Goal: Transaction & Acquisition: Purchase product/service

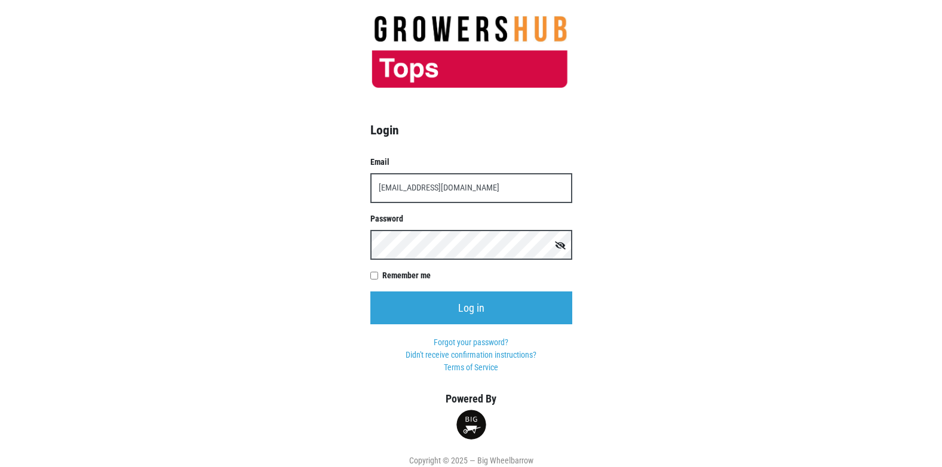
type input "[EMAIL_ADDRESS][DOMAIN_NAME]"
click at [370, 291] on input "Log in" at bounding box center [471, 307] width 202 height 33
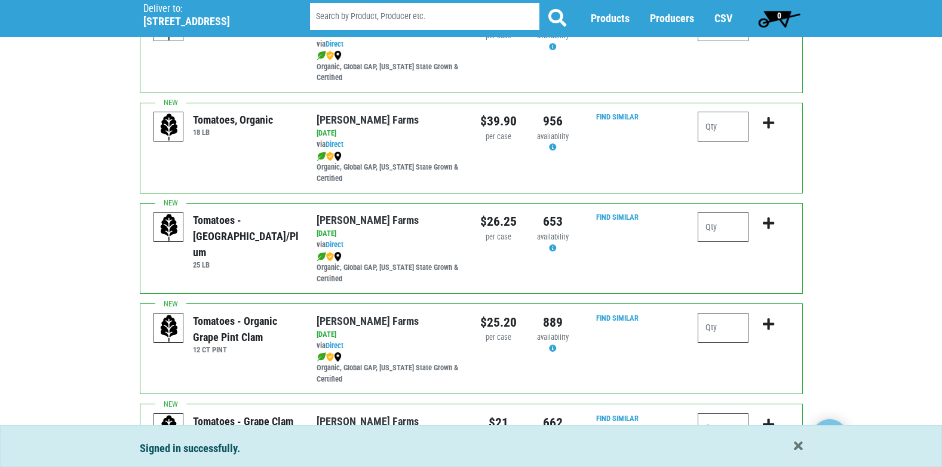
scroll to position [537, 0]
click at [724, 222] on input "number" at bounding box center [722, 226] width 51 height 30
type input "1"
click at [767, 221] on icon "submit" at bounding box center [768, 222] width 11 height 13
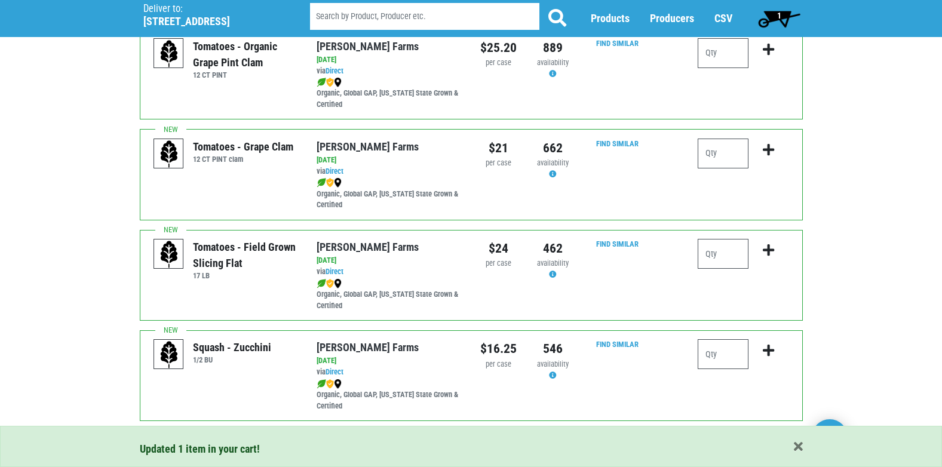
scroll to position [836, 0]
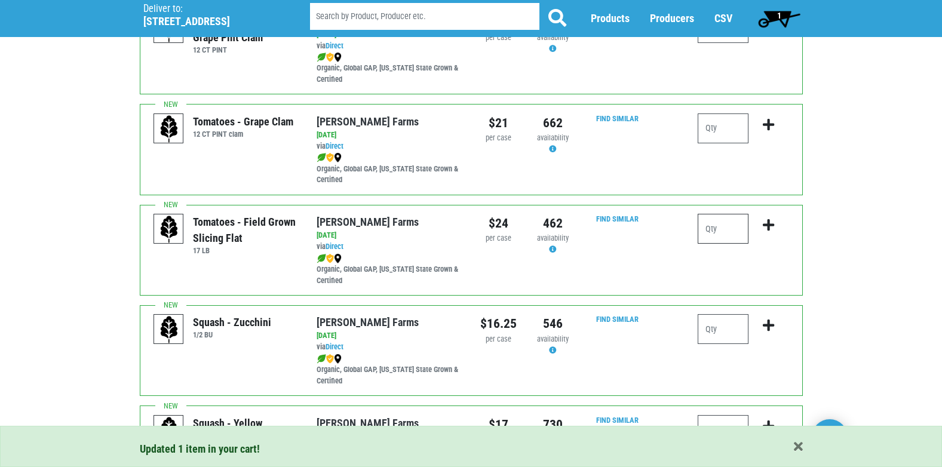
click at [730, 236] on input "number" at bounding box center [722, 229] width 51 height 30
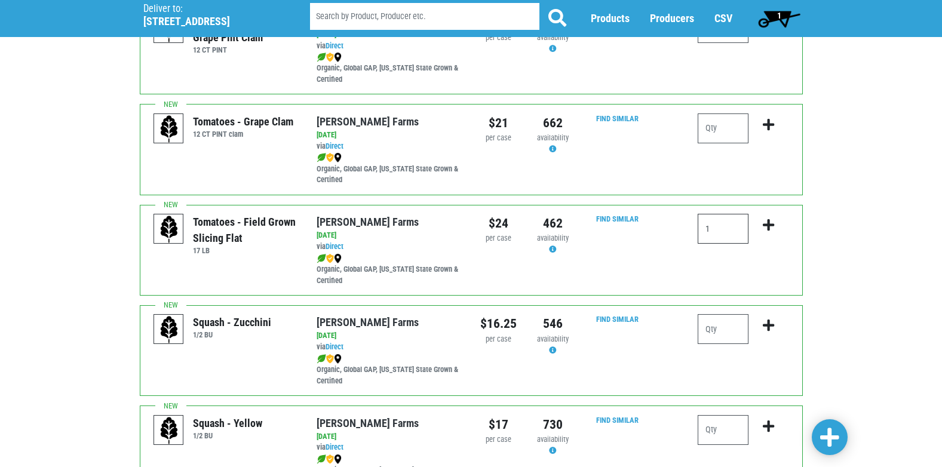
type input "1"
click at [766, 227] on icon "submit" at bounding box center [768, 225] width 11 height 13
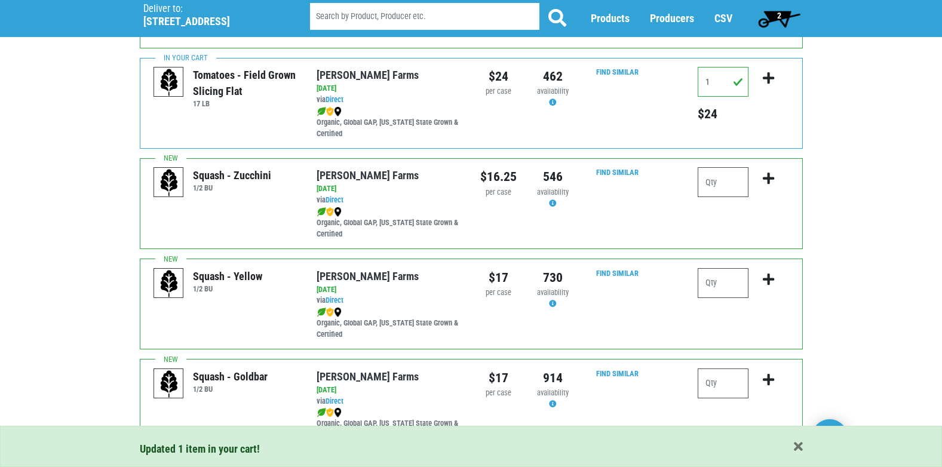
scroll to position [1015, 0]
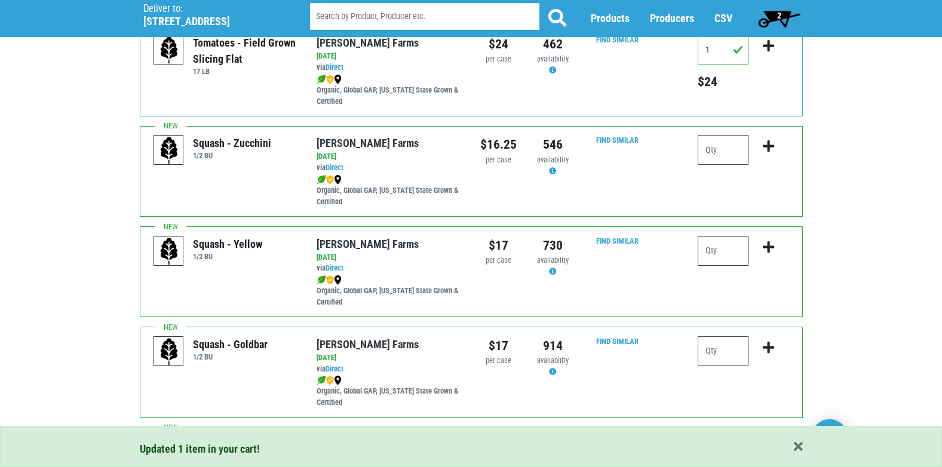
click at [734, 256] on input "number" at bounding box center [722, 251] width 51 height 30
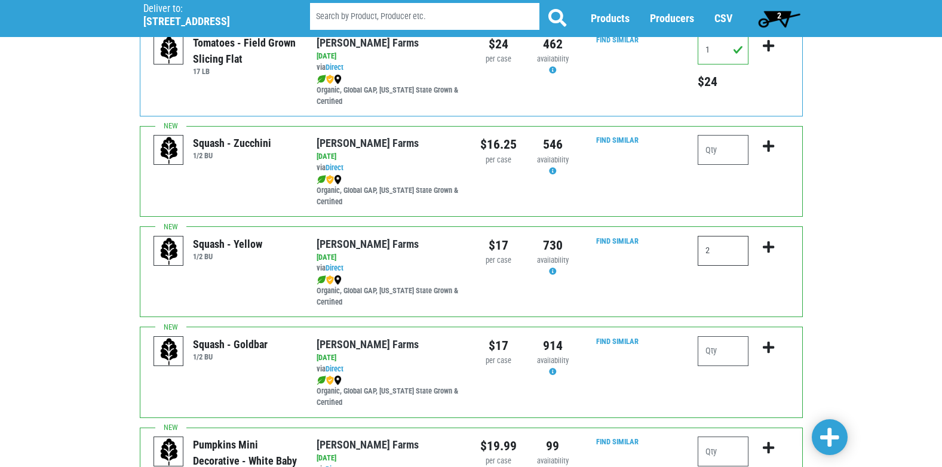
type input "2"
click at [766, 247] on icon "submit" at bounding box center [768, 247] width 11 height 13
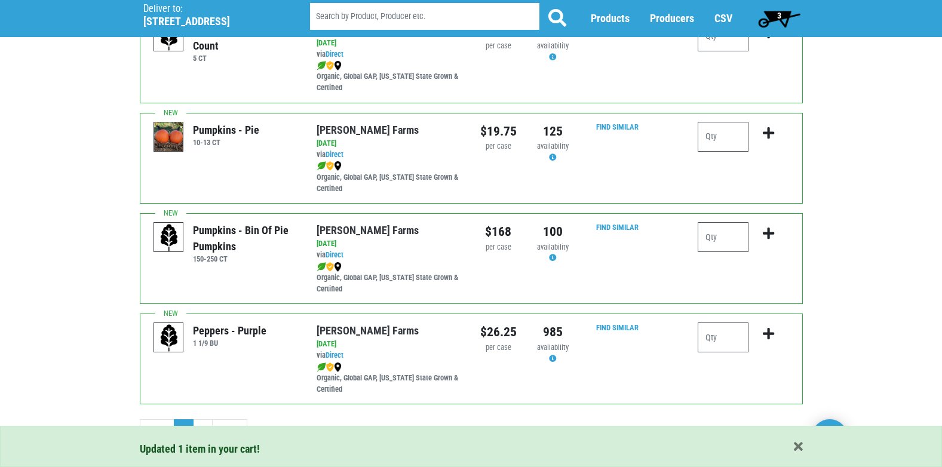
scroll to position [1745, 0]
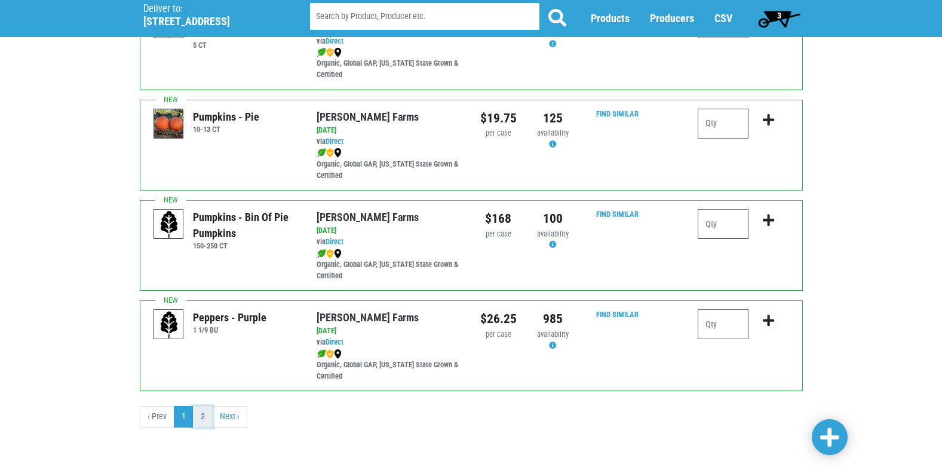
click at [208, 417] on link "2" at bounding box center [203, 416] width 20 height 21
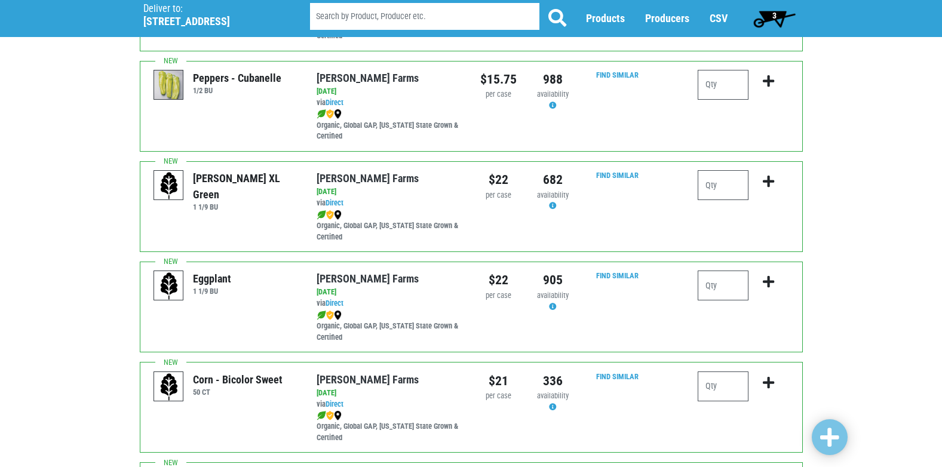
scroll to position [537, 0]
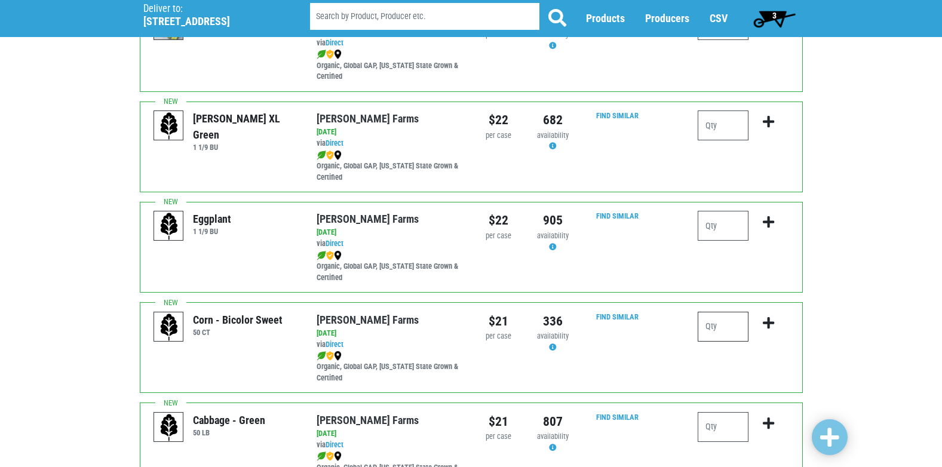
click at [732, 328] on input "number" at bounding box center [722, 327] width 51 height 30
type input "4"
click at [767, 322] on icon "submit" at bounding box center [768, 323] width 11 height 13
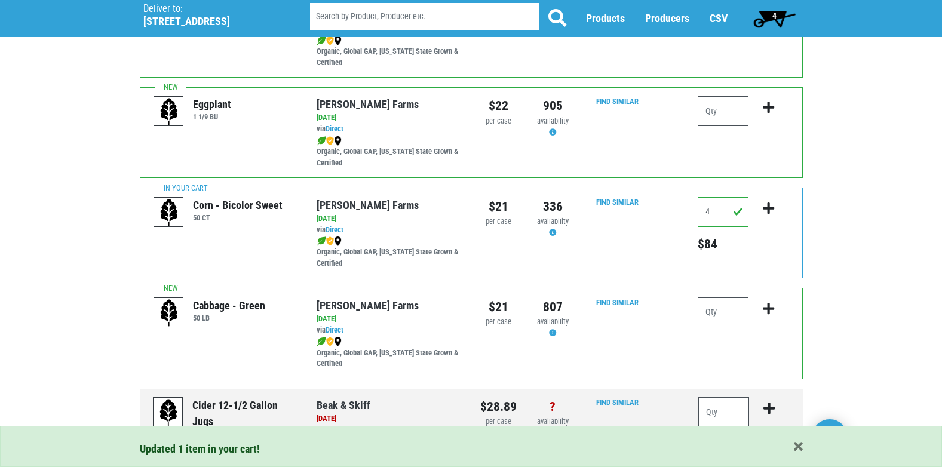
scroll to position [657, 0]
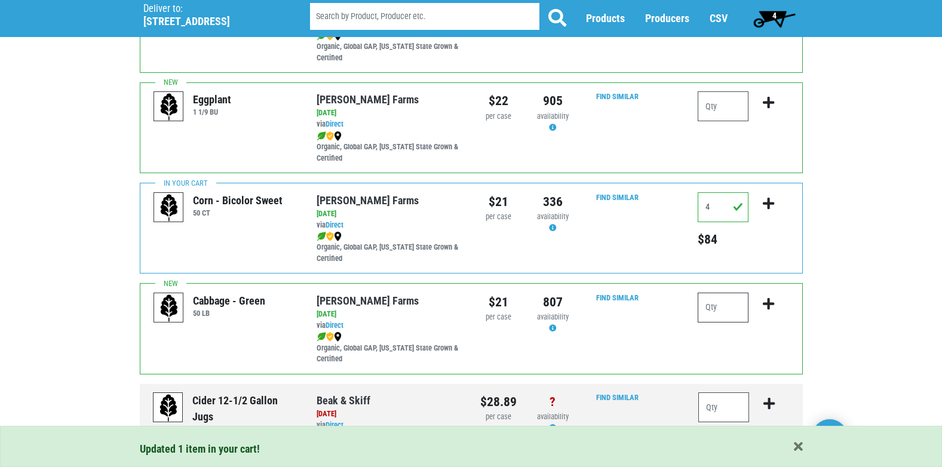
click at [724, 308] on input "number" at bounding box center [722, 308] width 51 height 30
type input "1"
click at [766, 305] on icon "submit" at bounding box center [768, 303] width 11 height 13
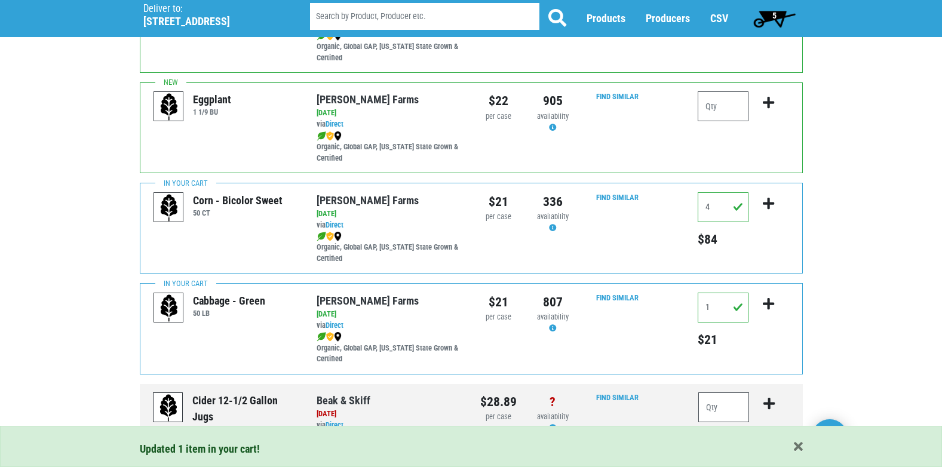
click at [772, 19] on span "5" at bounding box center [774, 16] width 4 height 10
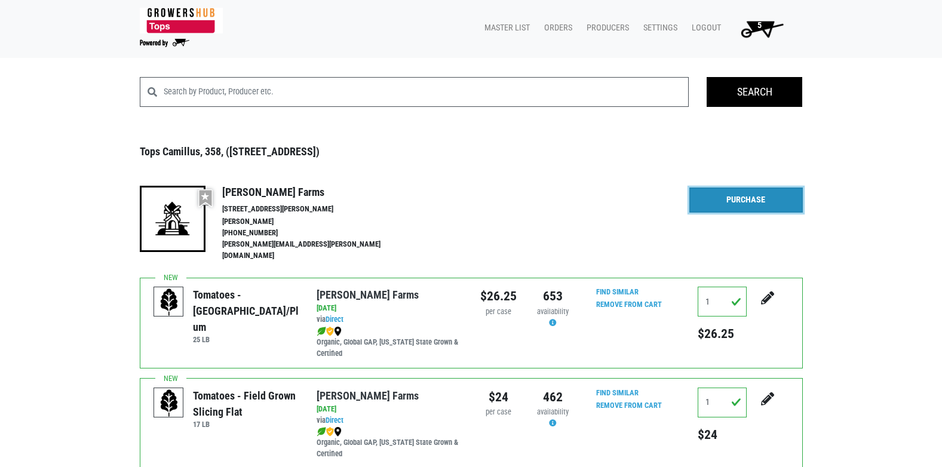
click at [744, 207] on link "Purchase" at bounding box center [745, 200] width 113 height 25
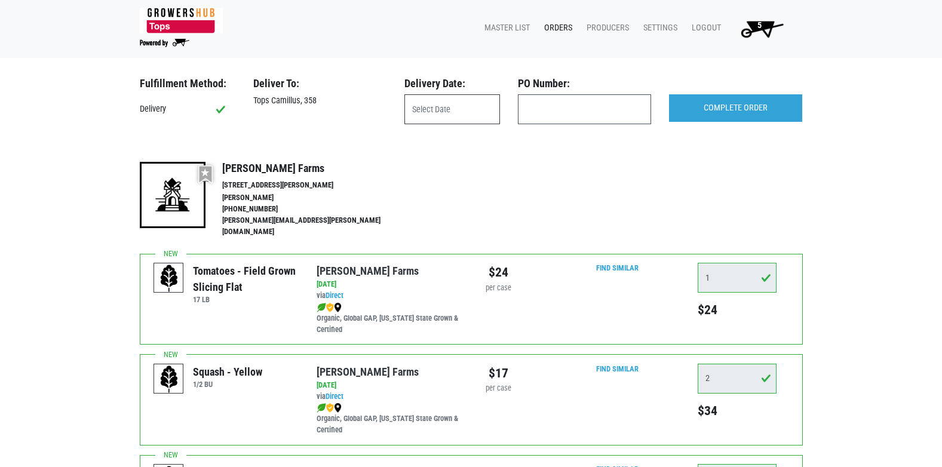
click at [462, 110] on input "text" at bounding box center [452, 109] width 96 height 30
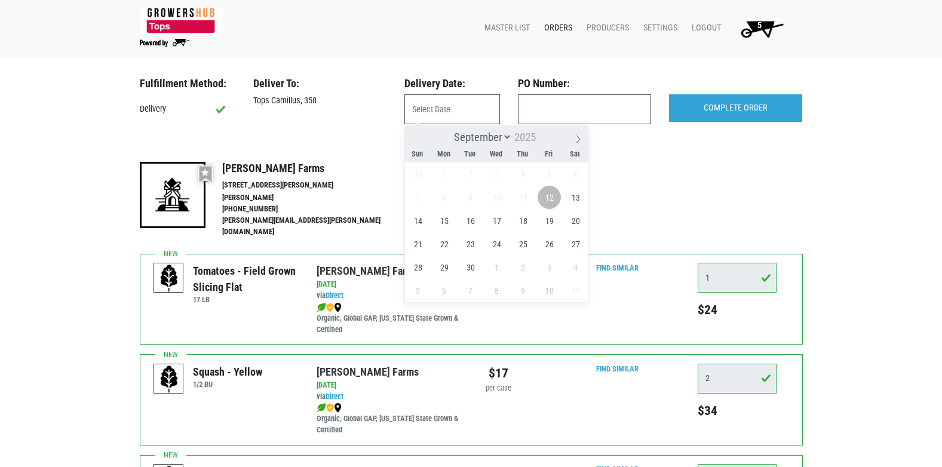
drag, startPoint x: 549, startPoint y: 198, endPoint x: 572, endPoint y: 179, distance: 29.8
click at [549, 197] on span "12" at bounding box center [548, 197] width 23 height 23
type input "2025-09-12"
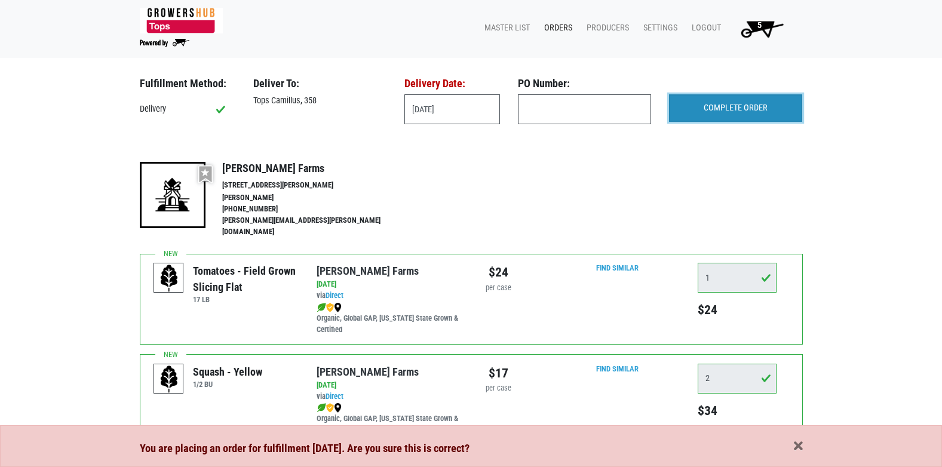
click at [697, 112] on input "COMPLETE ORDER" at bounding box center [735, 107] width 133 height 27
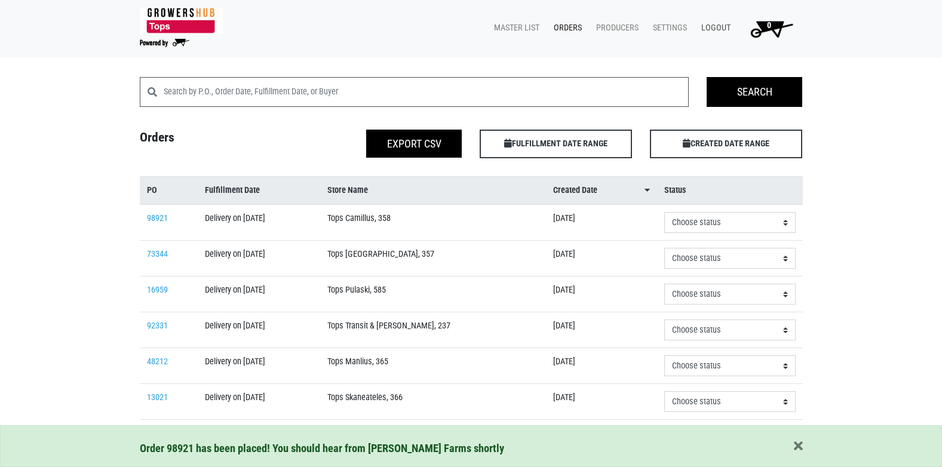
click at [711, 28] on link "Logout" at bounding box center [714, 28] width 44 height 23
